Goal: Task Accomplishment & Management: Manage account settings

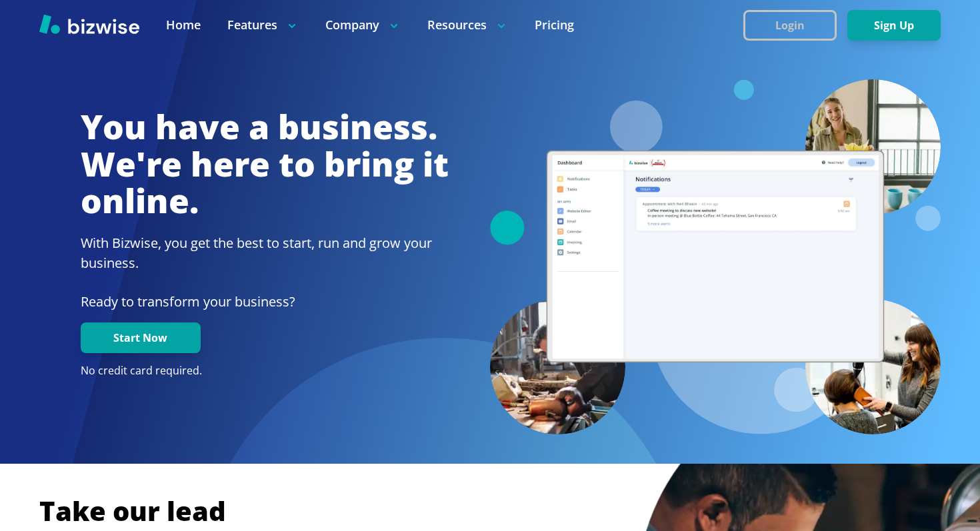
click at [804, 9] on div at bounding box center [490, 25] width 980 height 50
click at [760, 21] on button "Login" at bounding box center [789, 25] width 93 height 31
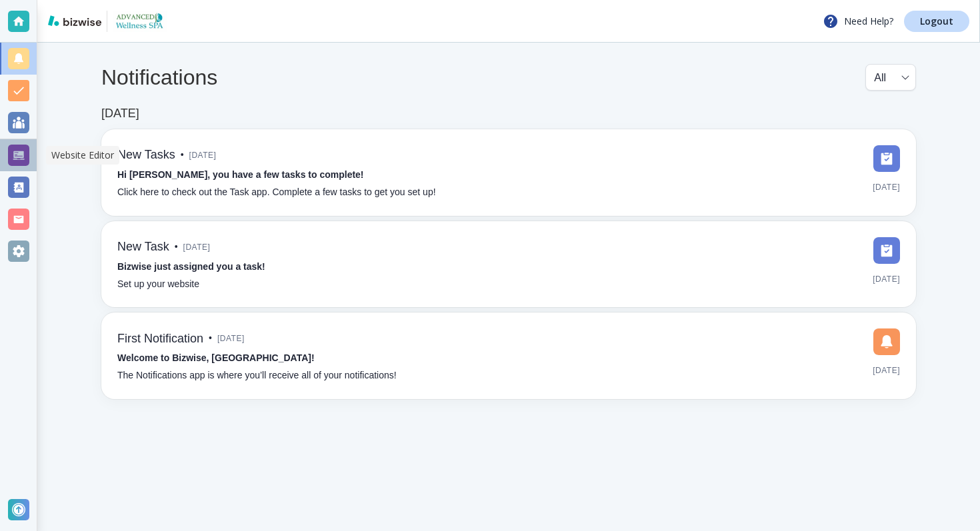
click at [15, 149] on div at bounding box center [18, 155] width 21 height 21
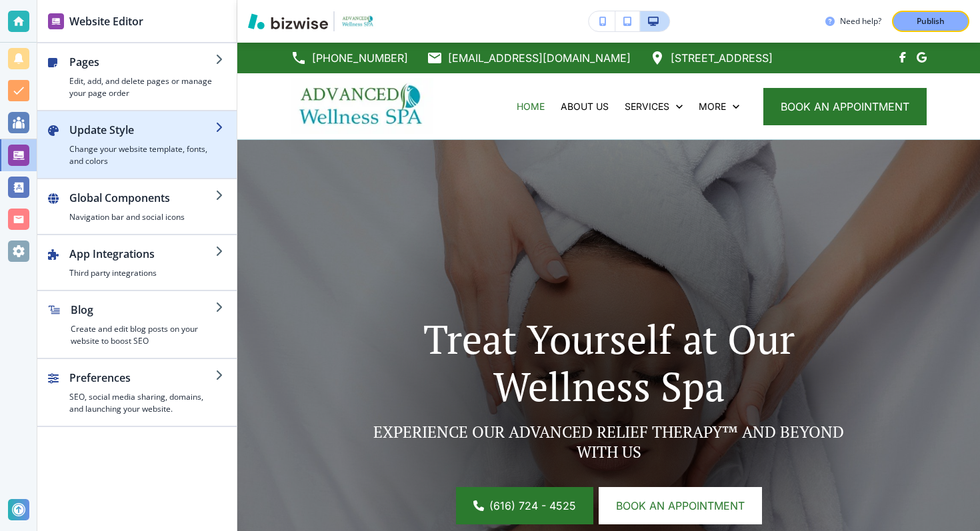
click at [135, 133] on h2 "Update Style" at bounding box center [142, 130] width 146 height 16
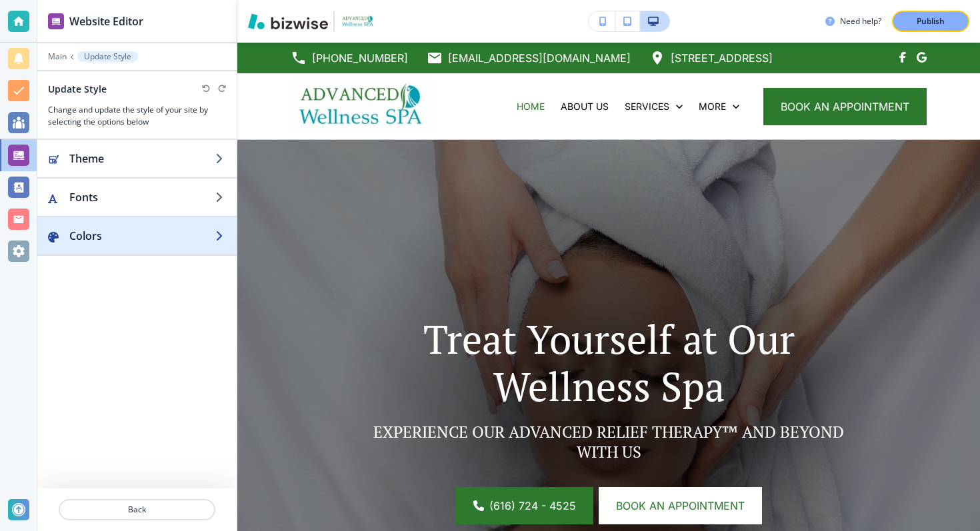
click at [129, 249] on div "button" at bounding box center [136, 249] width 199 height 11
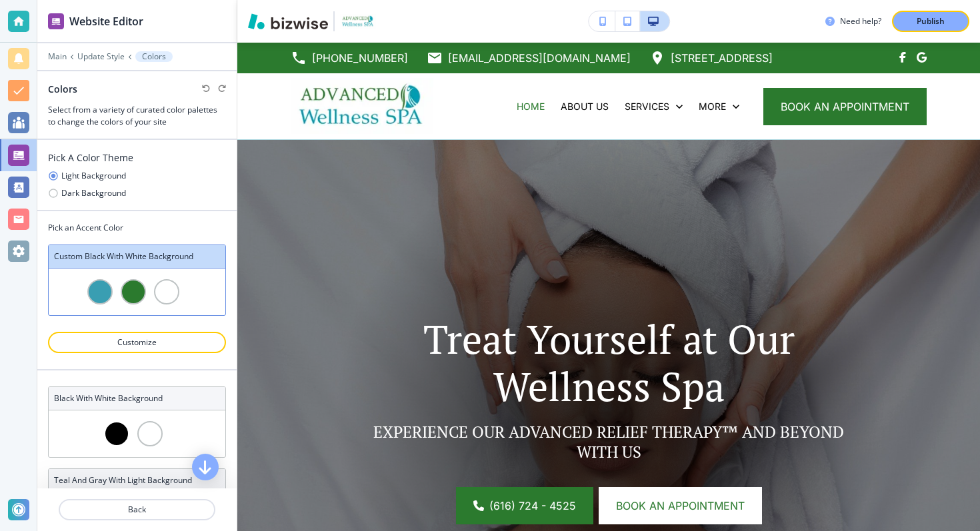
click at [133, 356] on div at bounding box center [137, 361] width 178 height 16
click at [133, 348] on button "Customize" at bounding box center [137, 342] width 178 height 21
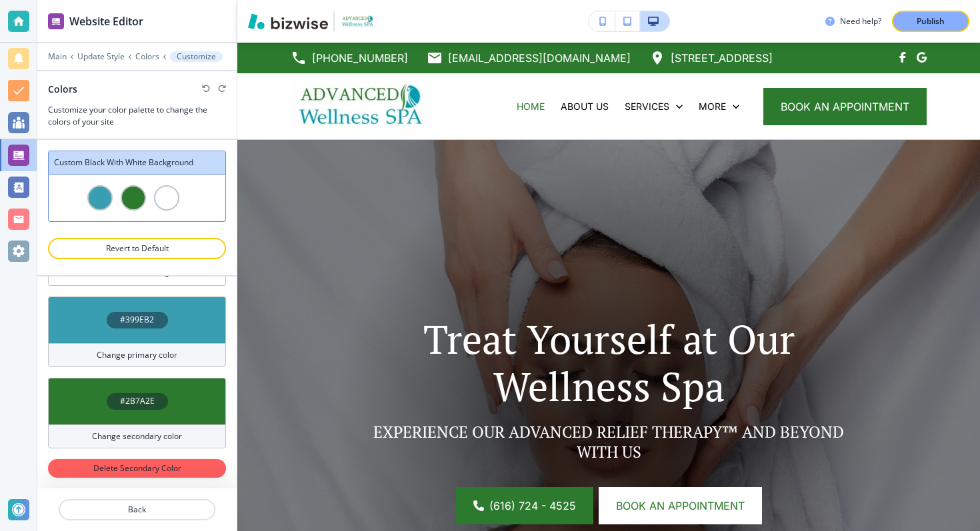
click at [126, 399] on h4 "#2B7A2E" at bounding box center [137, 401] width 35 height 12
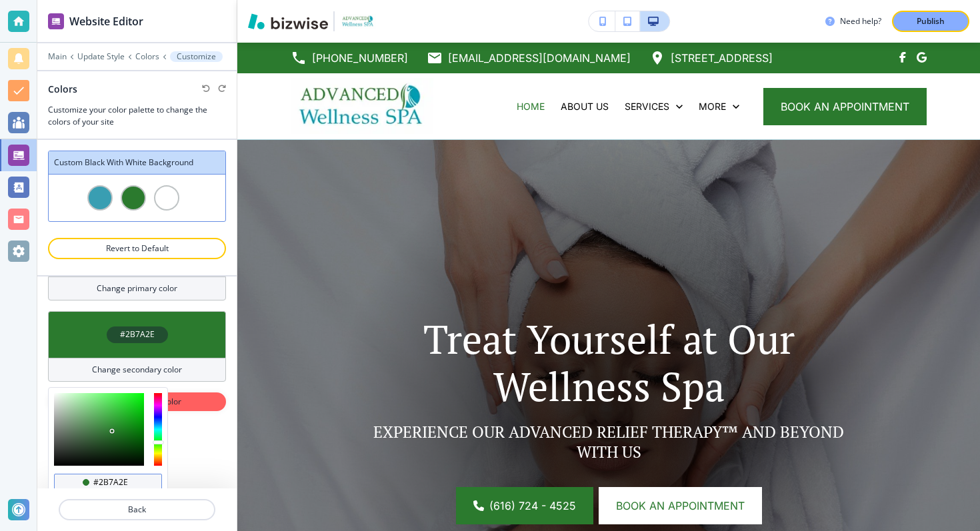
click at [106, 477] on input "#2b7a2e" at bounding box center [115, 482] width 47 height 11
